Goal: Transaction & Acquisition: Purchase product/service

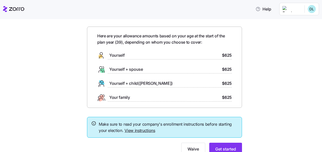
click at [115, 54] on span "Yourself" at bounding box center [116, 55] width 15 height 6
click at [226, 55] on span "$625" at bounding box center [227, 55] width 10 height 6
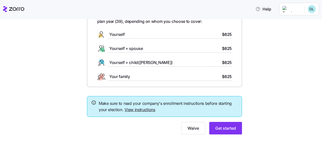
scroll to position [35, 0]
click at [224, 128] on span "Get started" at bounding box center [226, 128] width 21 height 6
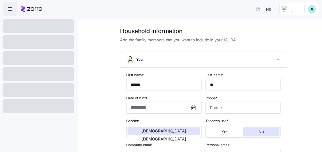
type input "**********"
type input "[PHONE_NUMBER]"
type input "Resident alien"
type input "Married"
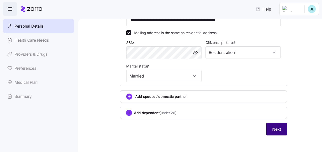
click at [277, 127] on span "Next" at bounding box center [277, 129] width 9 height 6
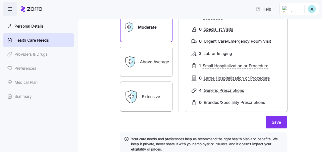
scroll to position [83, 0]
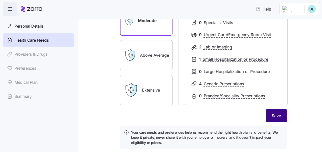
click at [275, 116] on span "Save" at bounding box center [276, 115] width 9 height 6
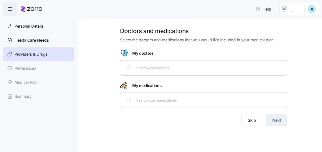
click at [212, 67] on input "text" at bounding box center [210, 68] width 148 height 6
click at [258, 117] on button "Skip" at bounding box center [252, 120] width 21 height 13
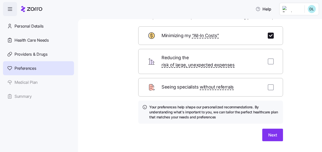
scroll to position [23, 0]
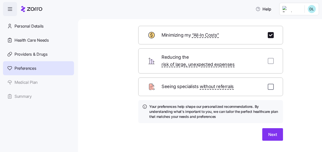
click at [271, 84] on input "checkbox" at bounding box center [271, 87] width 6 height 6
checkbox input "true"
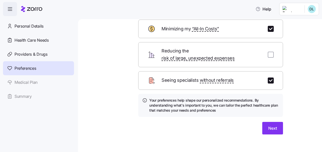
scroll to position [29, 0]
click at [271, 126] on button "Next" at bounding box center [273, 128] width 21 height 13
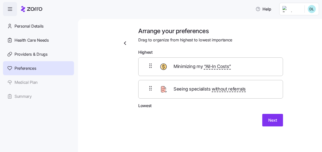
scroll to position [0, 0]
click at [271, 121] on span "Next" at bounding box center [273, 120] width 9 height 6
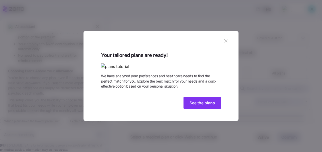
scroll to position [14, 0]
click at [137, 63] on img at bounding box center [161, 66] width 120 height 6
click at [198, 106] on span "See the plans" at bounding box center [203, 103] width 26 height 6
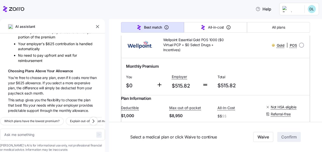
scroll to position [215, 0]
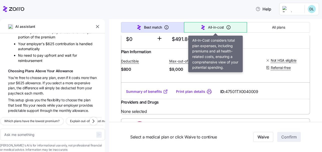
click at [216, 27] on span "All-in-cost" at bounding box center [216, 27] width 16 height 5
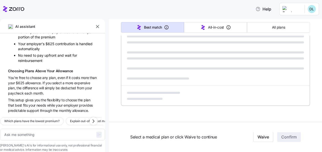
scroll to position [335, 0]
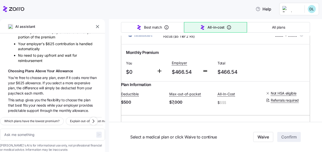
type textarea "x"
type input "Sorted by: All-in-cost"
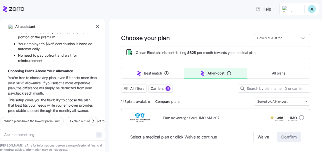
scroll to position [0, 0]
click at [129, 87] on span "All filters" at bounding box center [133, 88] width 21 height 5
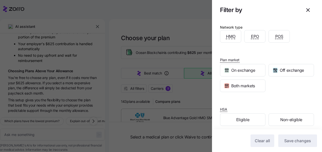
scroll to position [142, 0]
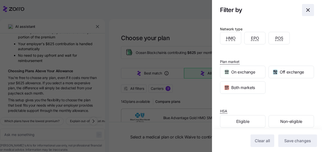
click at [308, 9] on icon "button" at bounding box center [308, 10] width 6 height 6
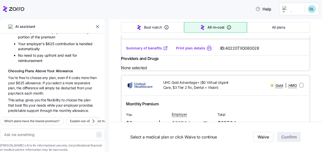
scroll to position [926, 0]
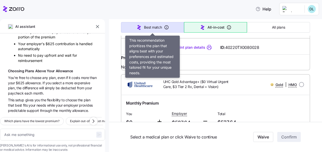
click at [156, 27] on span "Best match" at bounding box center [153, 27] width 18 height 5
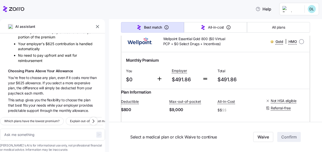
type textarea "x"
type input "Sorted by: Best match"
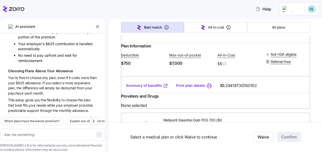
scroll to position [630, 0]
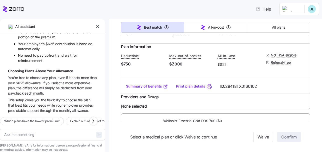
drag, startPoint x: 226, startPoint y: 51, endPoint x: 157, endPoint y: 53, distance: 69.4
copy span "Everyday Gold + Vision + Adult Dental"
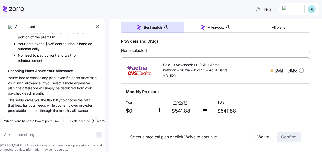
scroll to position [3772, 0]
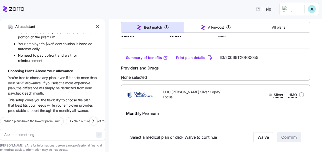
type textarea "x"
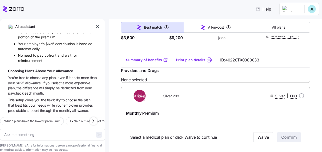
scroll to position [4256, 0]
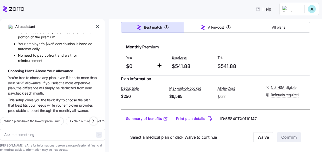
scroll to position [3817, 0]
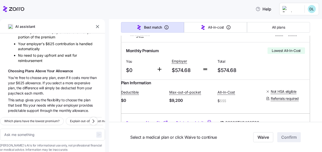
scroll to position [1225, 0]
